Goal: Transaction & Acquisition: Obtain resource

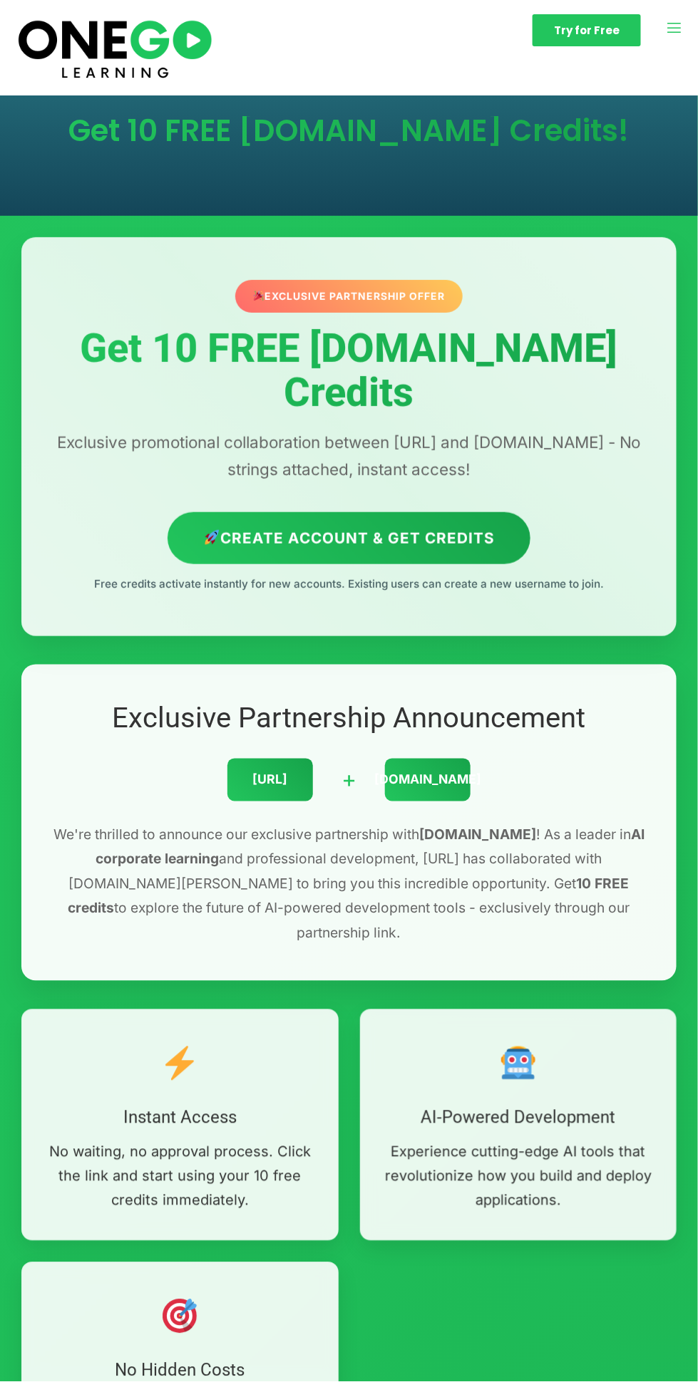
click at [431, 275] on div "Exclusive Partnership Offer Get 10 FREE [DOMAIN_NAME] Credits Exclusive promoti…" at bounding box center [348, 436] width 655 height 399
click at [415, 313] on div "Exclusive Partnership Offer" at bounding box center [348, 296] width 227 height 33
click at [408, 313] on div "Exclusive Partnership Offer" at bounding box center [348, 296] width 227 height 33
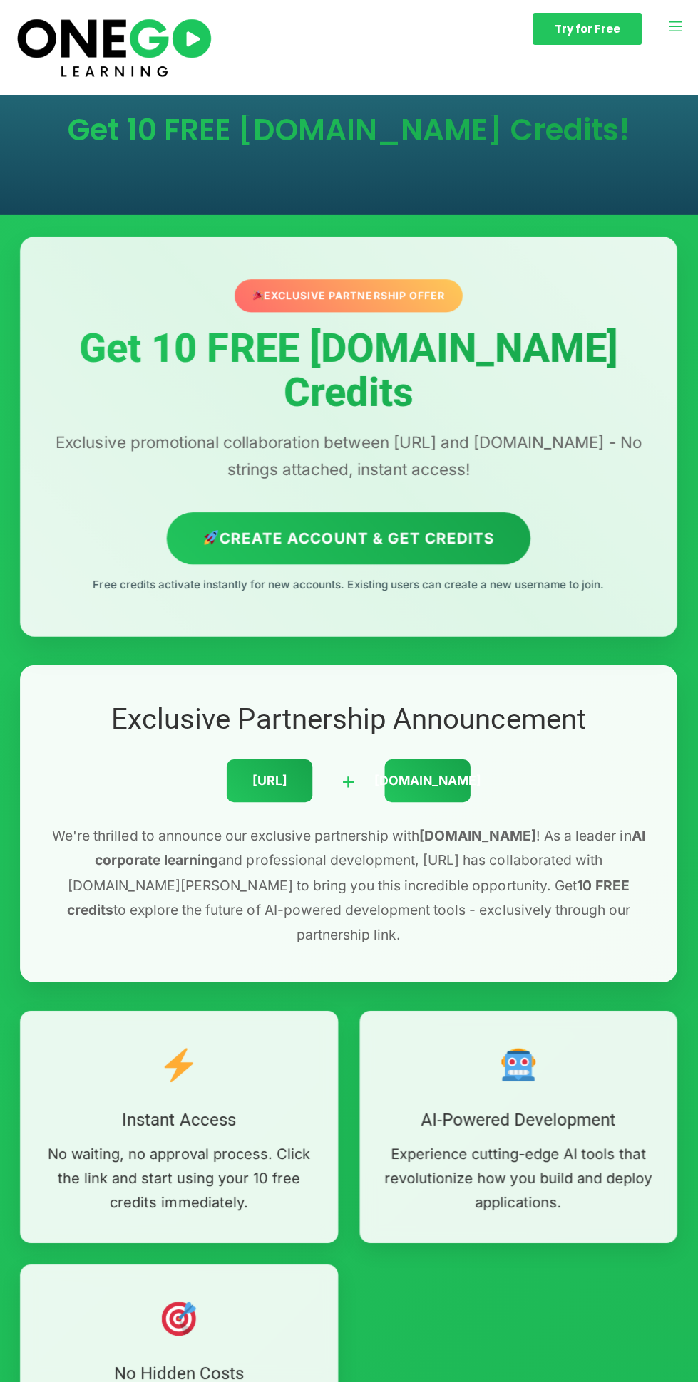
click at [274, 303] on div "Exclusive Partnership Offer" at bounding box center [348, 296] width 227 height 33
click at [305, 309] on div "Exclusive Partnership Offer" at bounding box center [348, 296] width 227 height 33
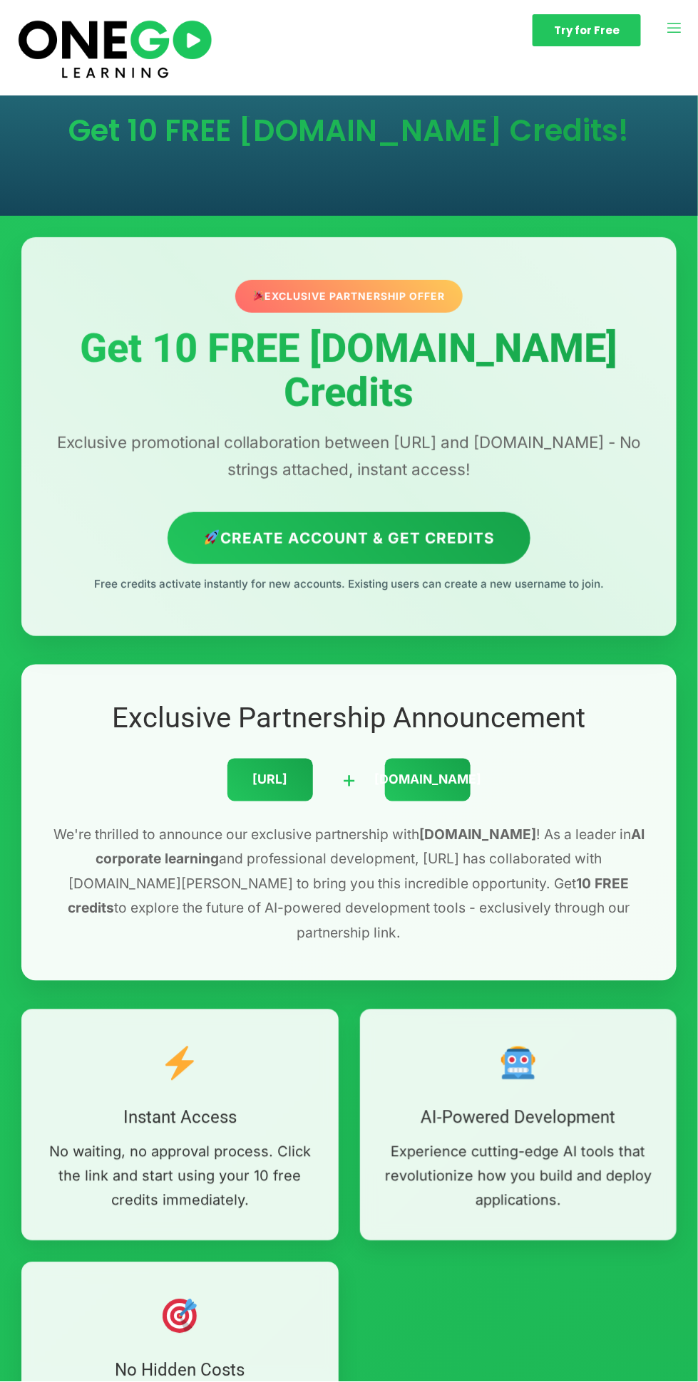
click at [299, 313] on div "Exclusive Partnership Offer" at bounding box center [348, 296] width 227 height 33
click at [294, 759] on div "[URL]" at bounding box center [269, 780] width 85 height 43
click at [424, 759] on div "[DOMAIN_NAME]" at bounding box center [427, 780] width 85 height 43
click at [575, 43] on link "Try for Free" at bounding box center [586, 30] width 108 height 32
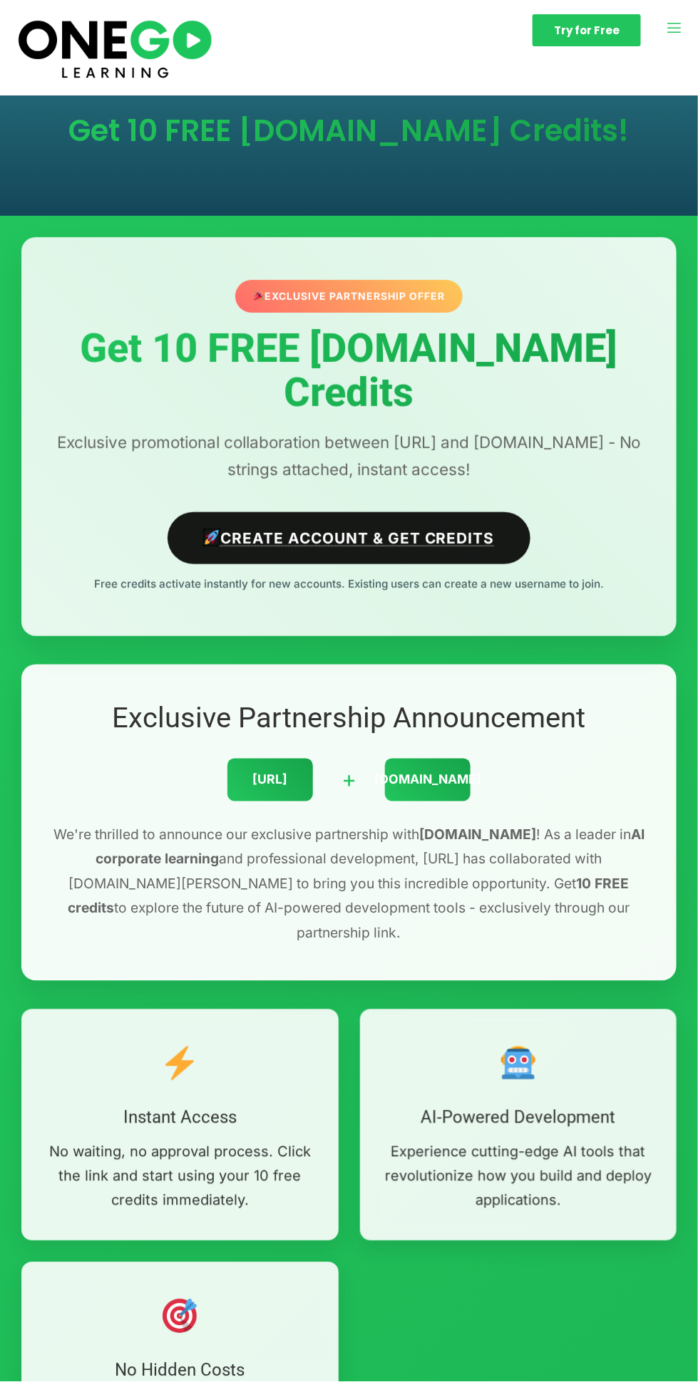
click at [265, 513] on link "Create Account & Get Credits" at bounding box center [348, 538] width 363 height 52
